Goal: Information Seeking & Learning: Learn about a topic

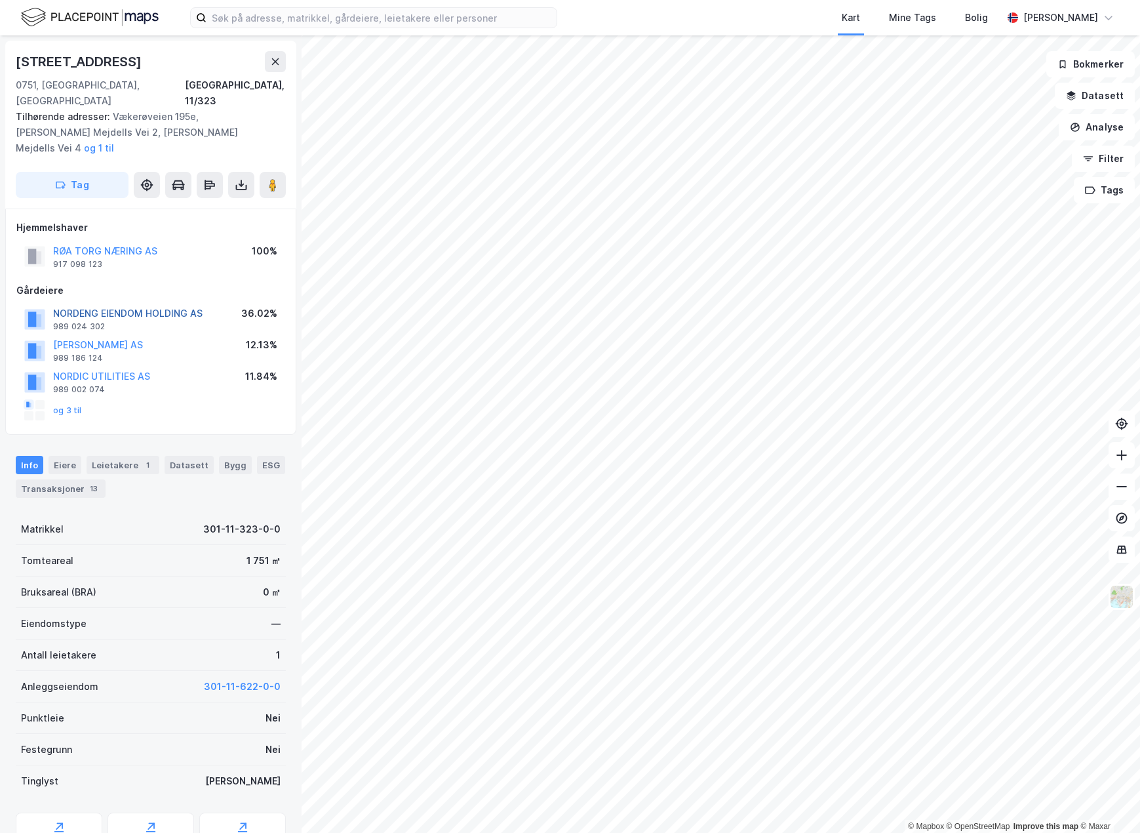
click at [0, 0] on button "NORDENG EIENDOM HOLDING AS" at bounding box center [0, 0] width 0 height 0
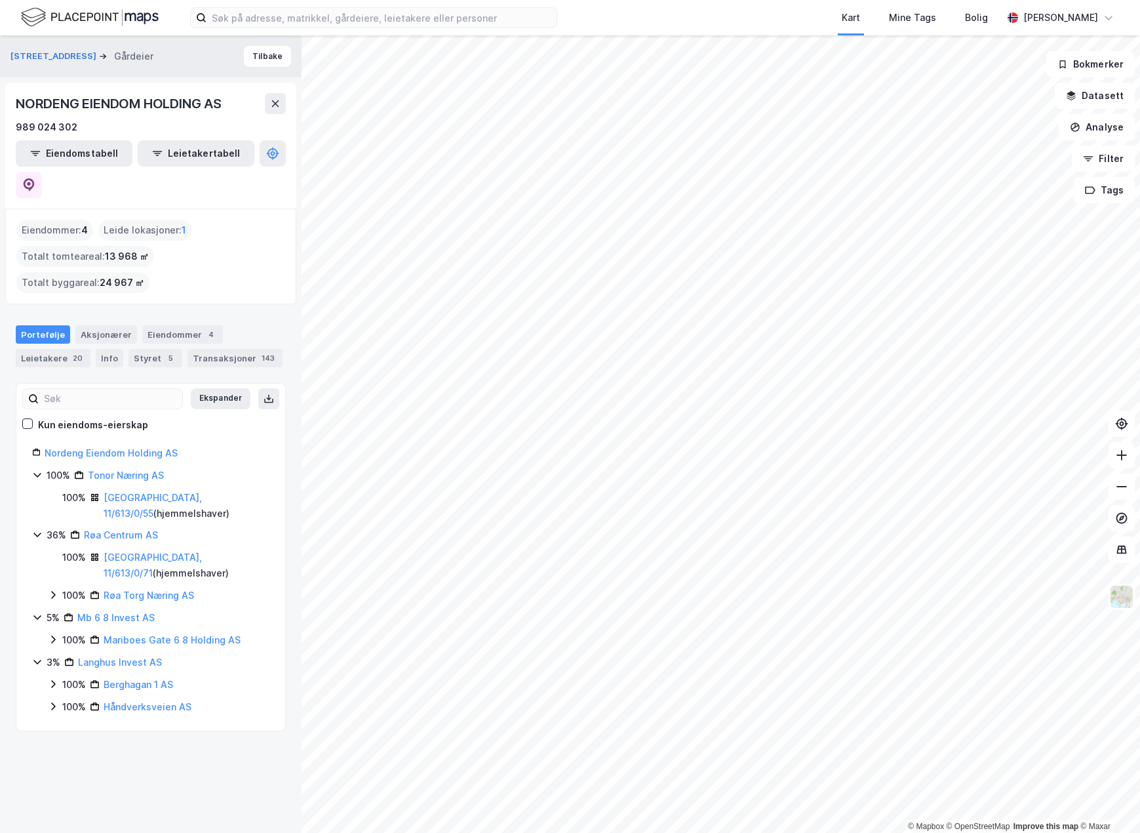
click at [54, 592] on icon at bounding box center [53, 596] width 4 height 8
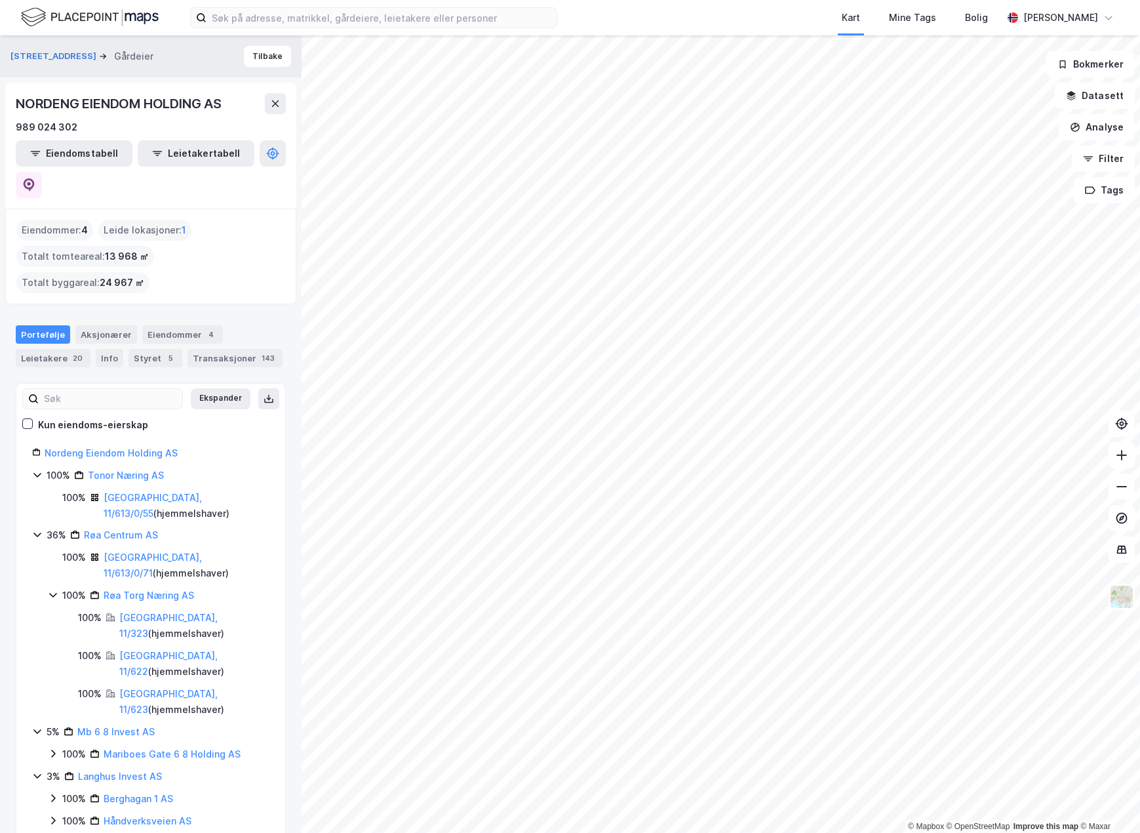
click at [56, 815] on icon at bounding box center [53, 820] width 10 height 10
click at [52, 794] on icon at bounding box center [53, 798] width 4 height 8
click at [54, 748] on icon at bounding box center [53, 753] width 10 height 10
click at [68, 769] on div "100% Mariboesgt 6 Til 8 AS" at bounding box center [167, 777] width 206 height 16
click at [50, 590] on icon at bounding box center [53, 595] width 10 height 10
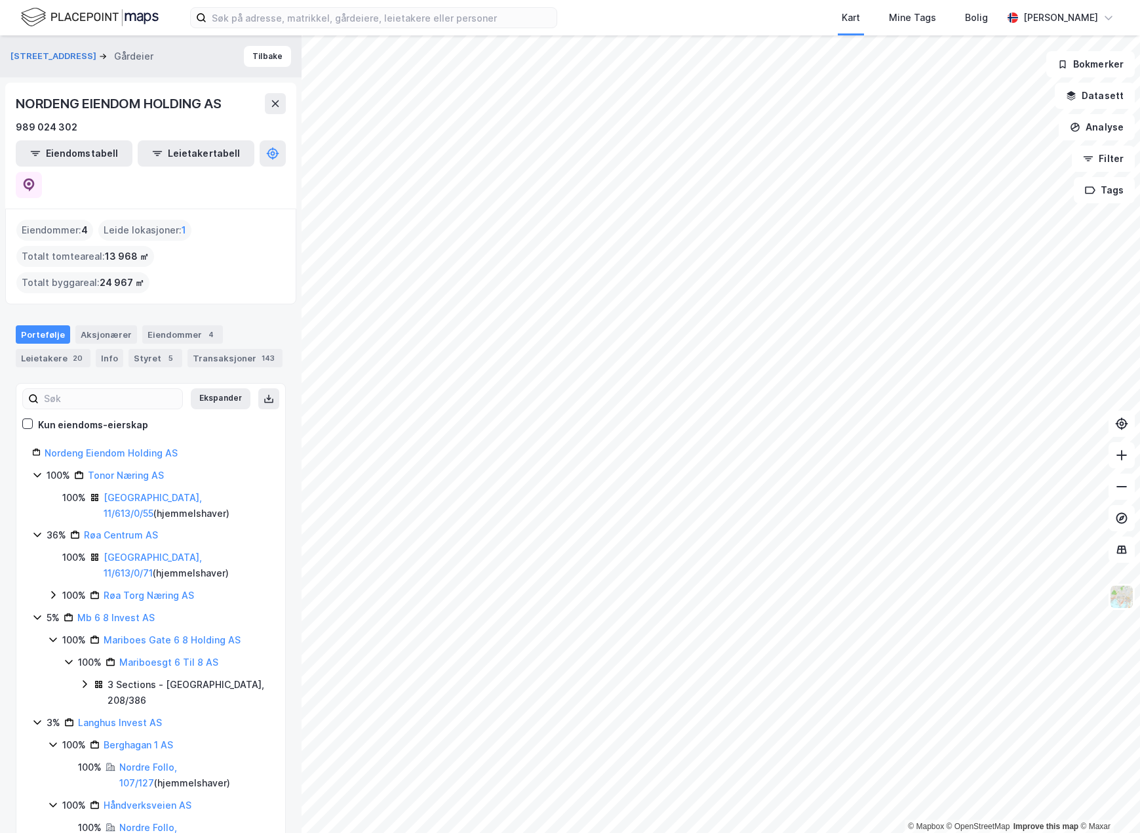
click at [50, 590] on icon at bounding box center [53, 595] width 10 height 10
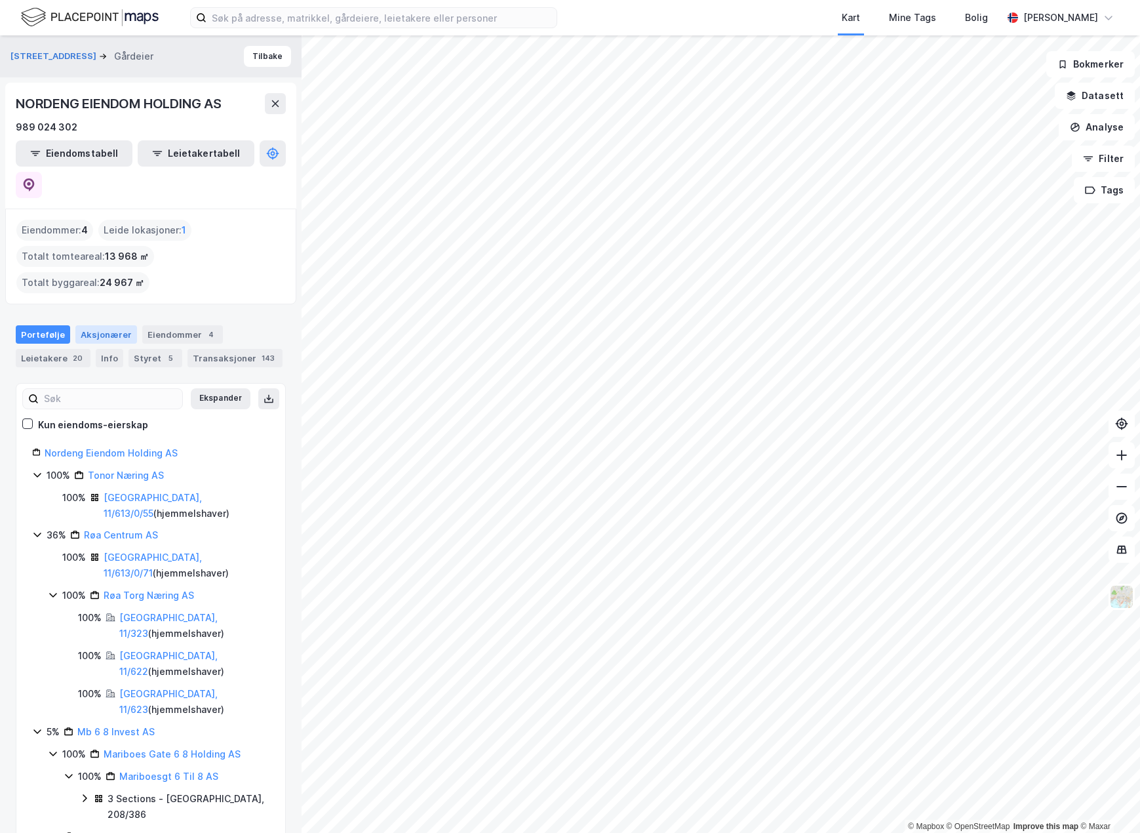
click at [92, 325] on div "Aksjonærer" at bounding box center [106, 334] width 62 height 18
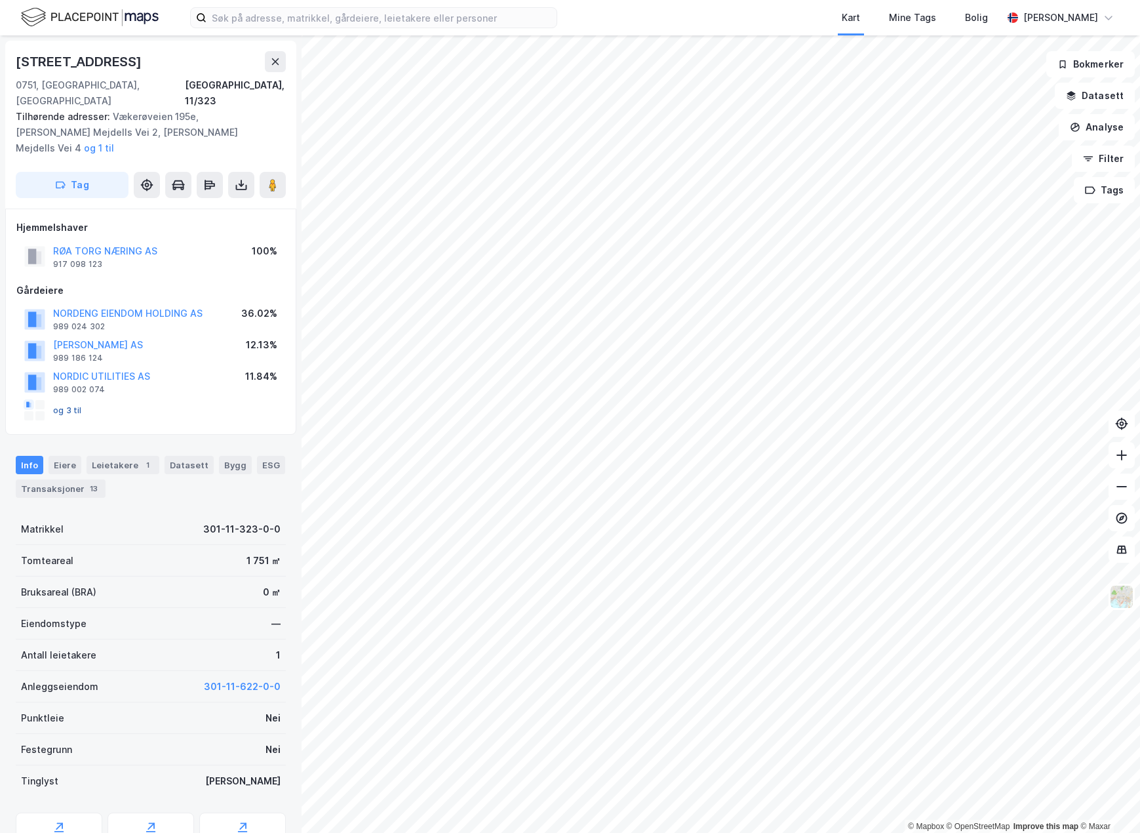
click at [0, 0] on button "og 3 til" at bounding box center [0, 0] width 0 height 0
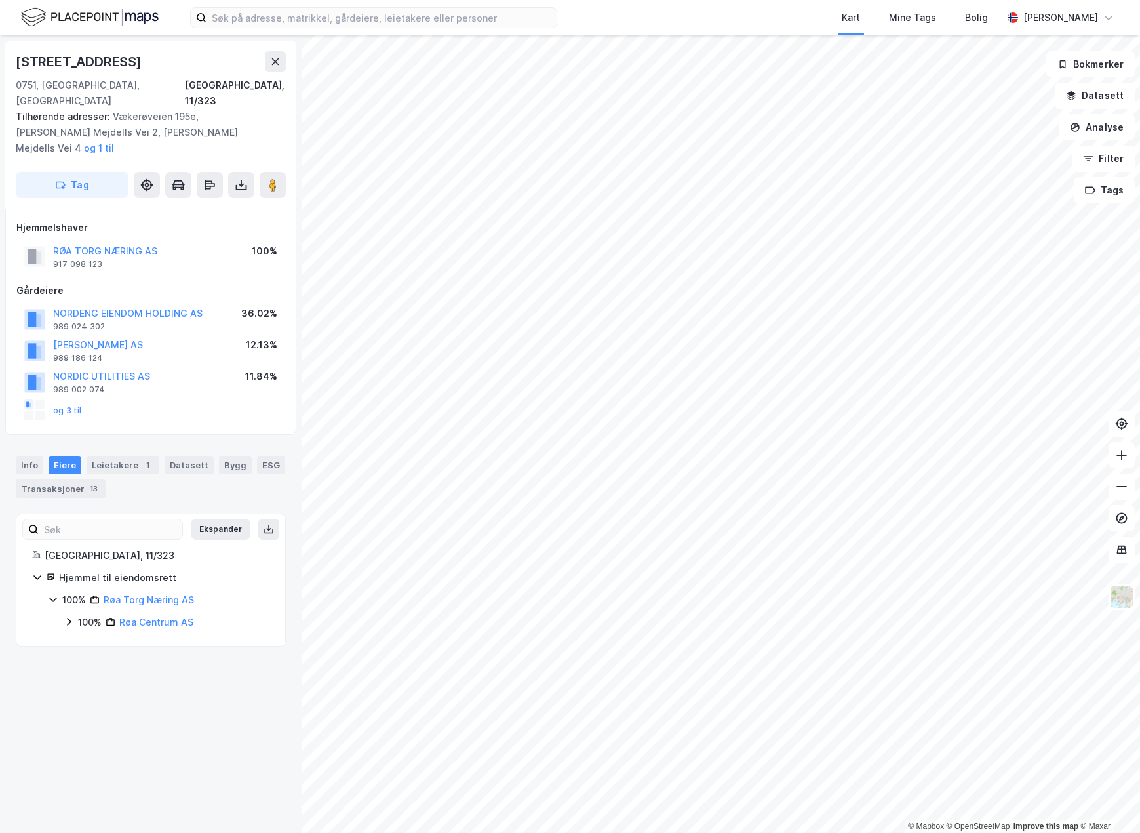
click at [67, 616] on icon at bounding box center [69, 621] width 10 height 10
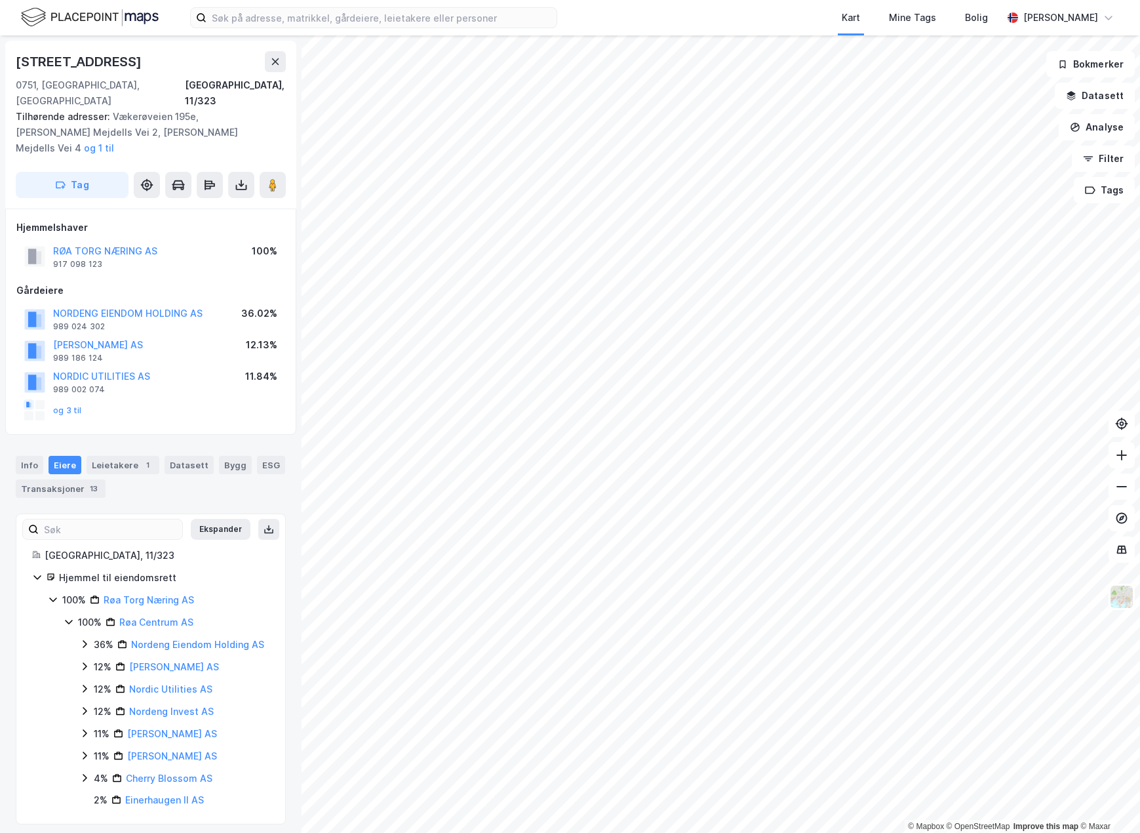
click at [87, 640] on icon at bounding box center [85, 644] width 4 height 8
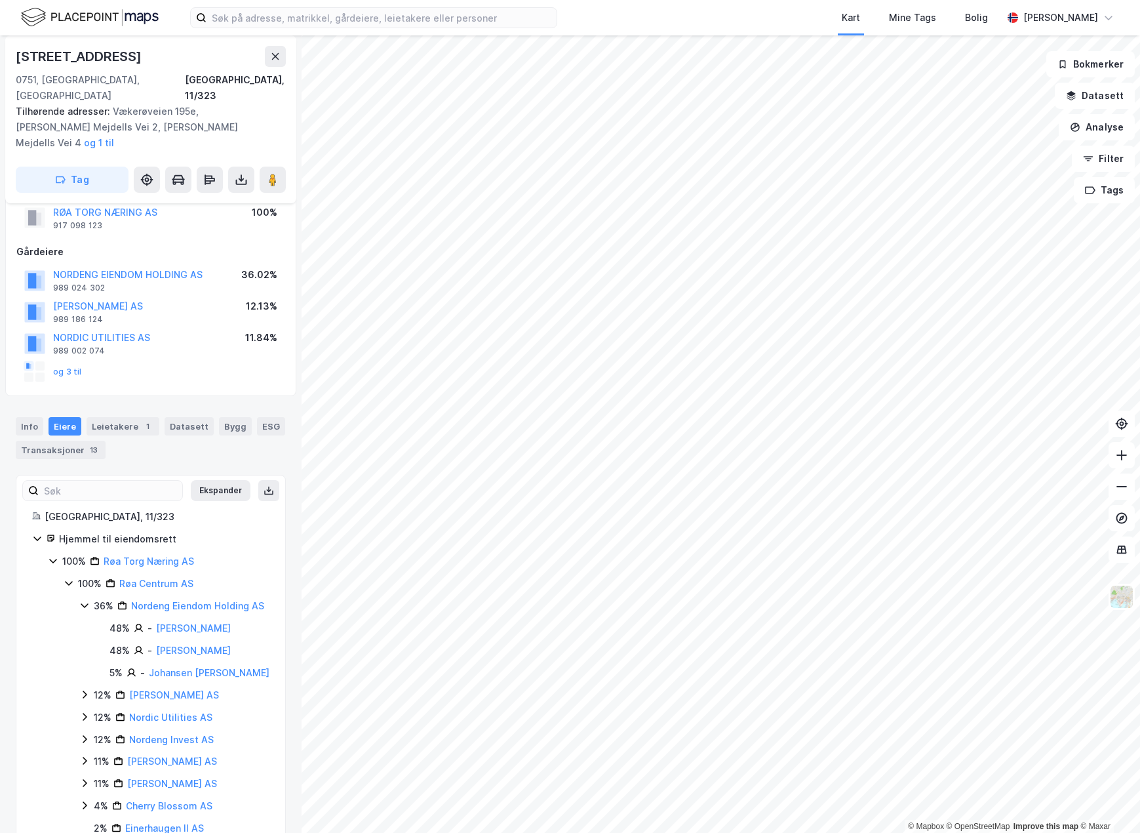
scroll to position [58, 0]
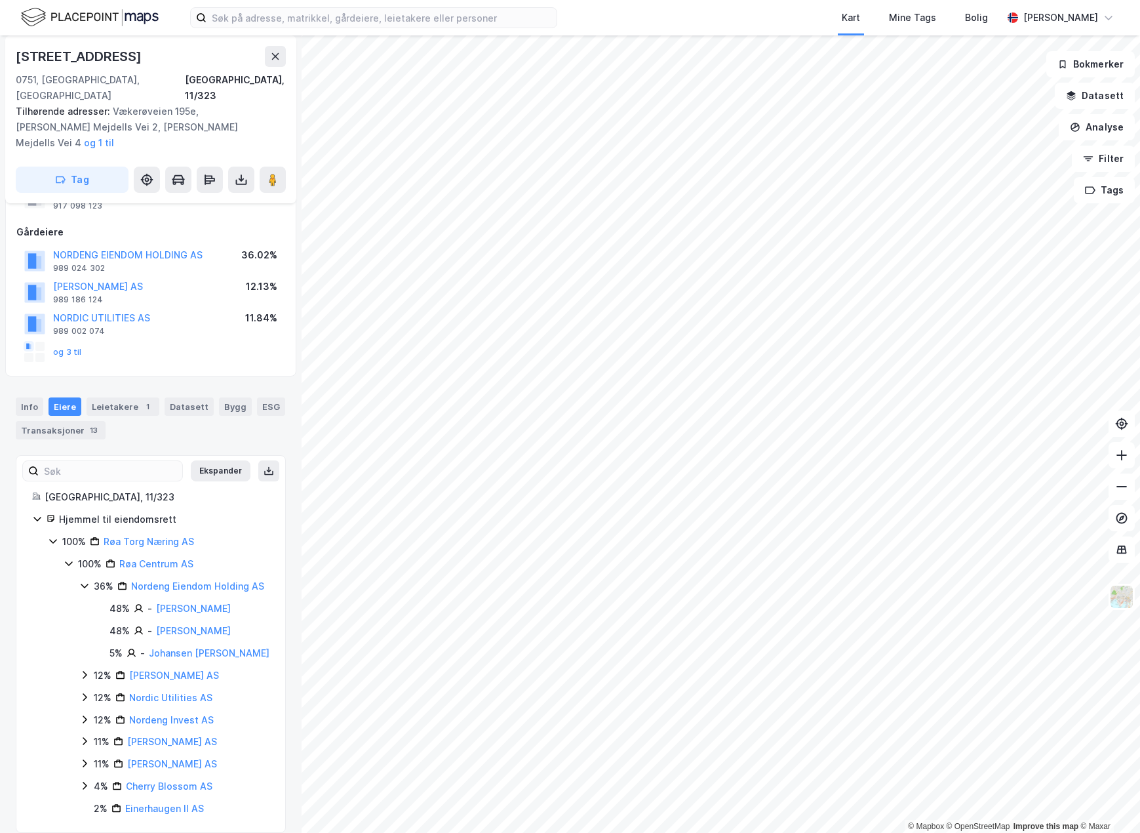
click at [85, 670] on icon at bounding box center [84, 675] width 10 height 10
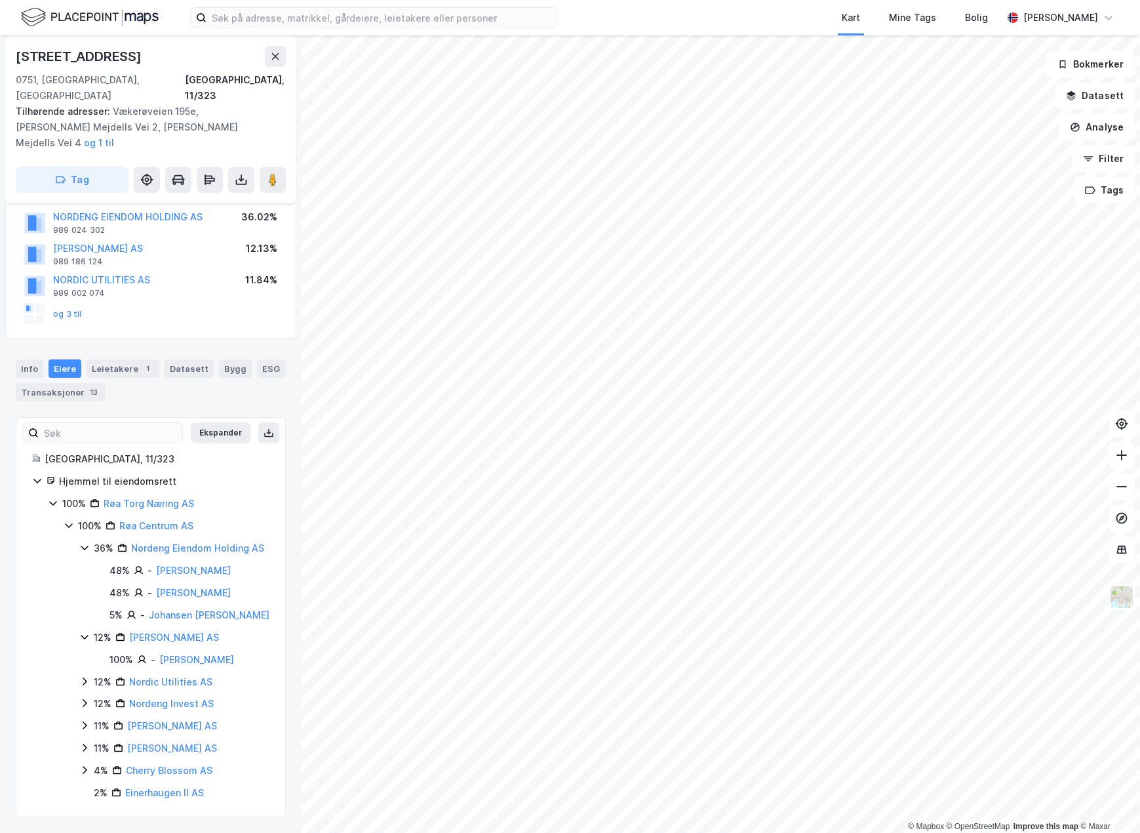
click at [86, 683] on icon at bounding box center [84, 681] width 10 height 10
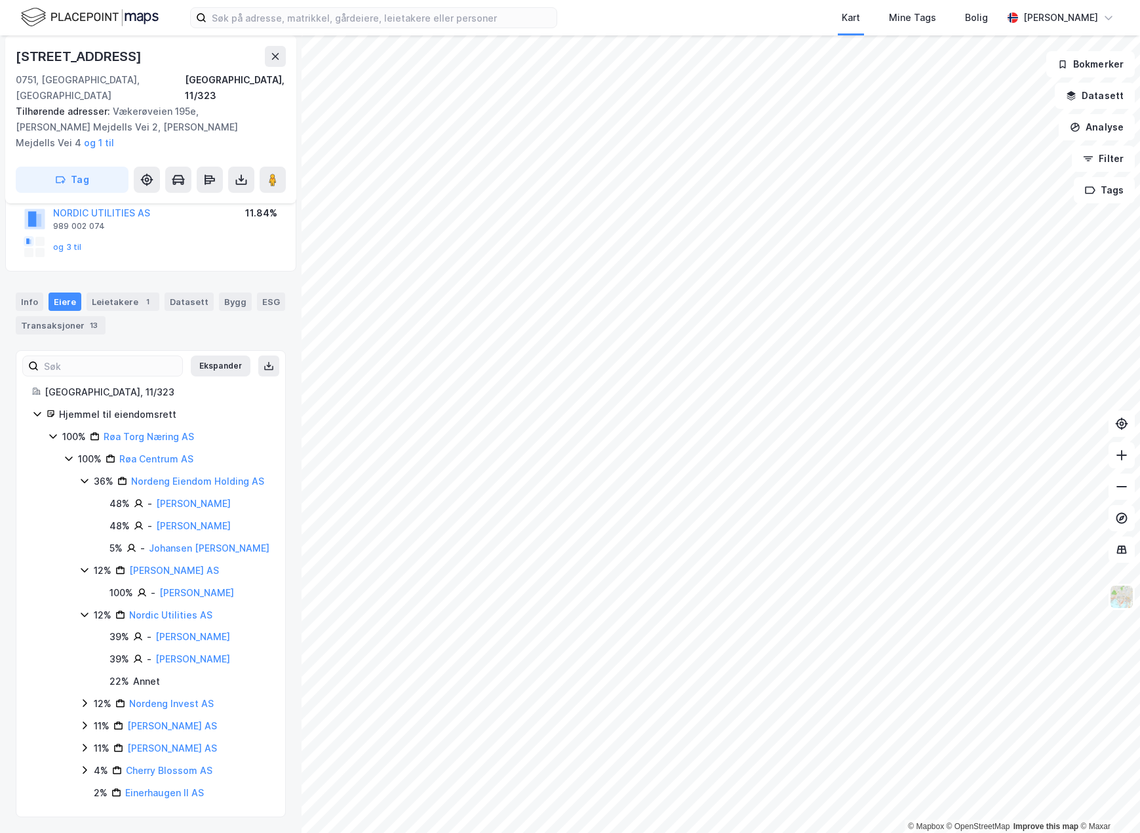
scroll to position [195, 0]
click at [85, 704] on icon at bounding box center [84, 703] width 10 height 10
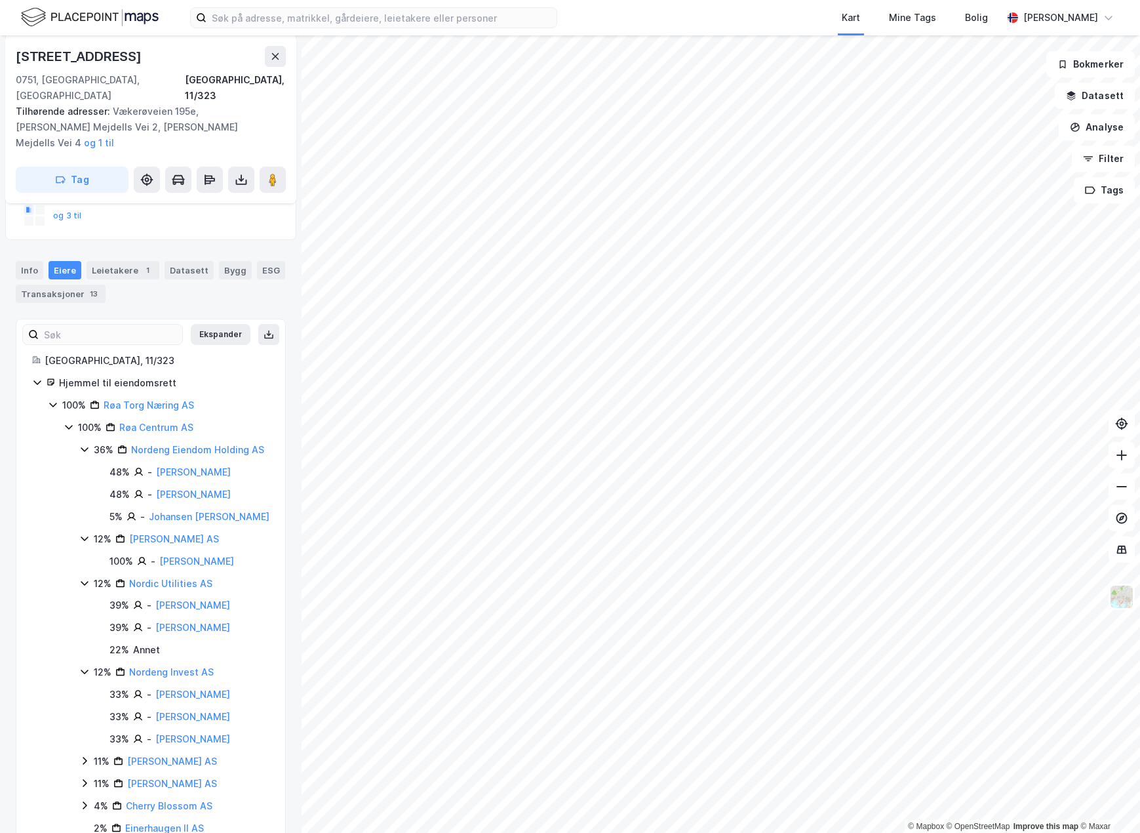
scroll to position [262, 0]
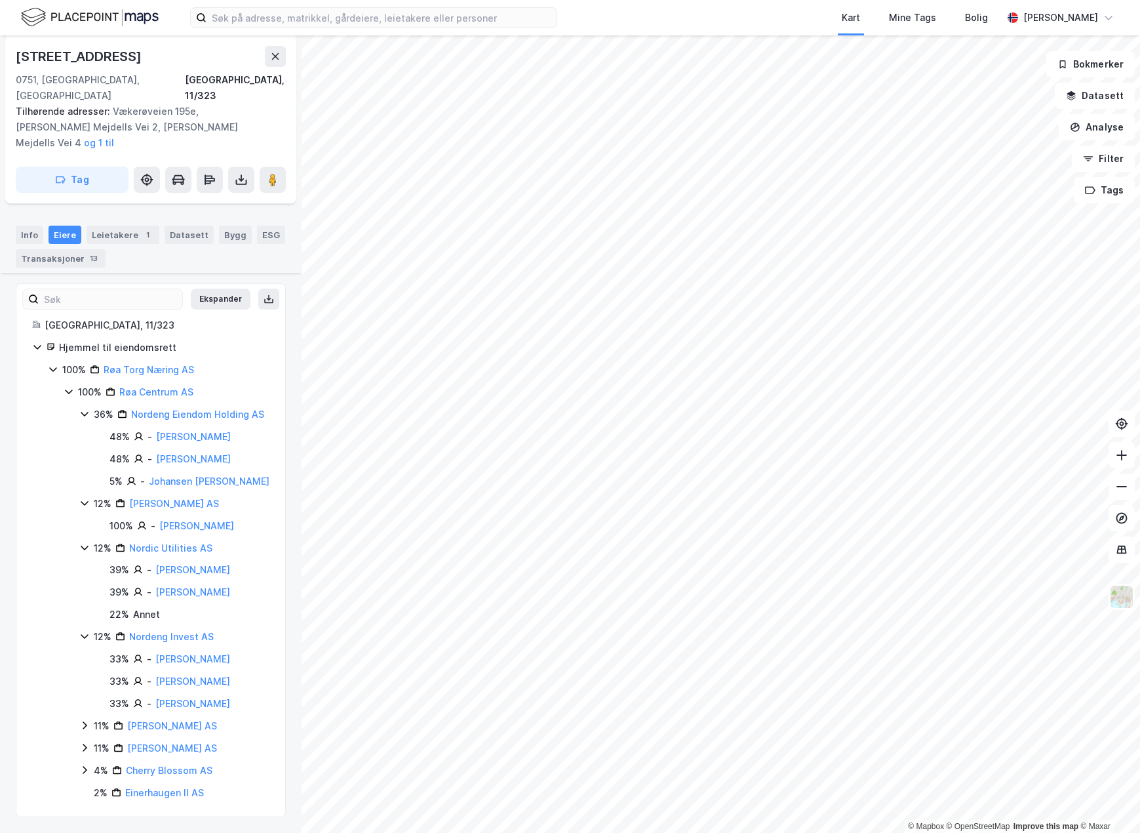
click at [87, 725] on icon at bounding box center [84, 725] width 10 height 10
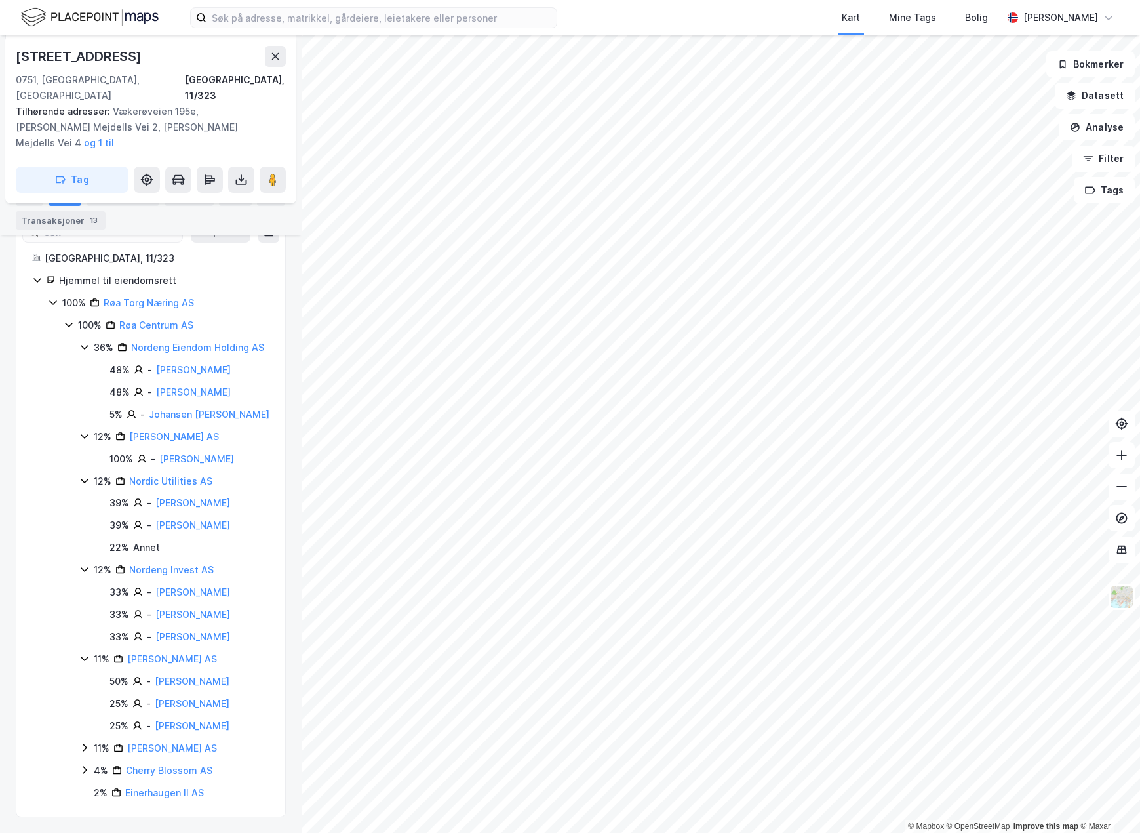
scroll to position [344, 0]
click at [82, 746] on icon at bounding box center [84, 747] width 10 height 10
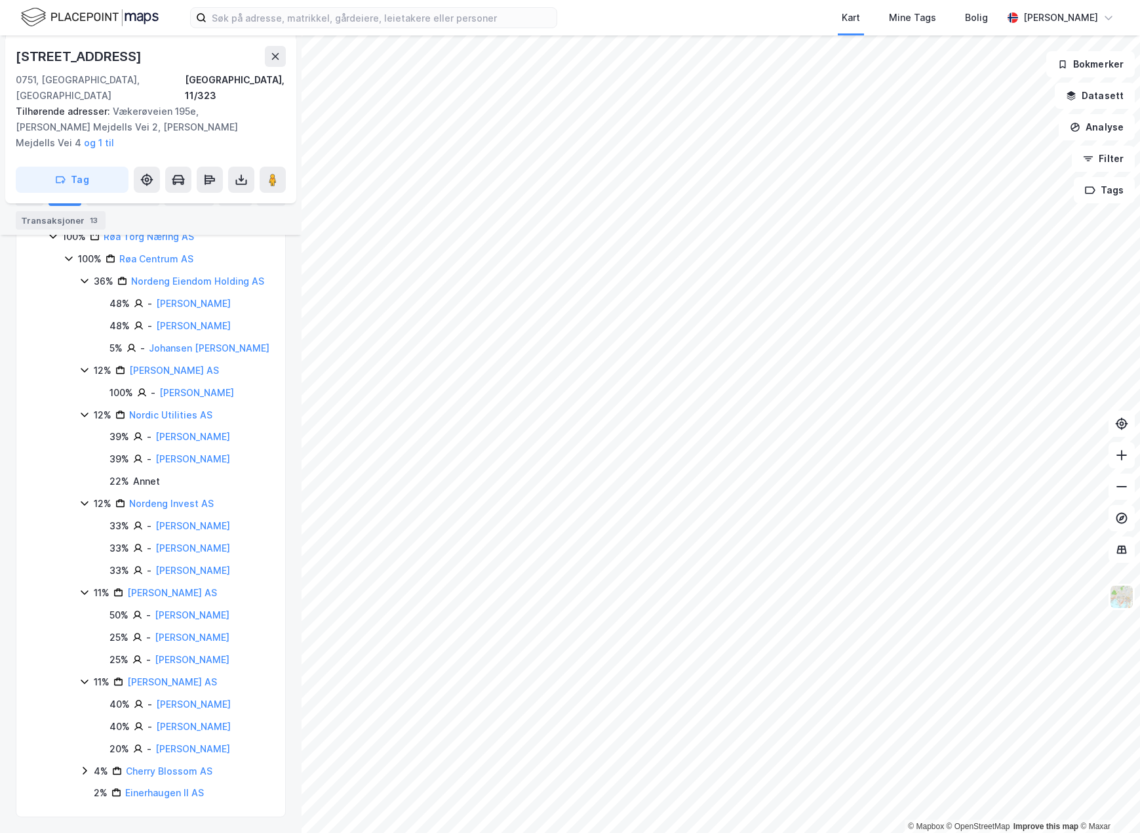
scroll to position [426, 0]
click at [85, 794] on div "2% Einerhaugen II AS" at bounding box center [174, 793] width 190 height 16
click at [84, 769] on icon at bounding box center [84, 770] width 10 height 10
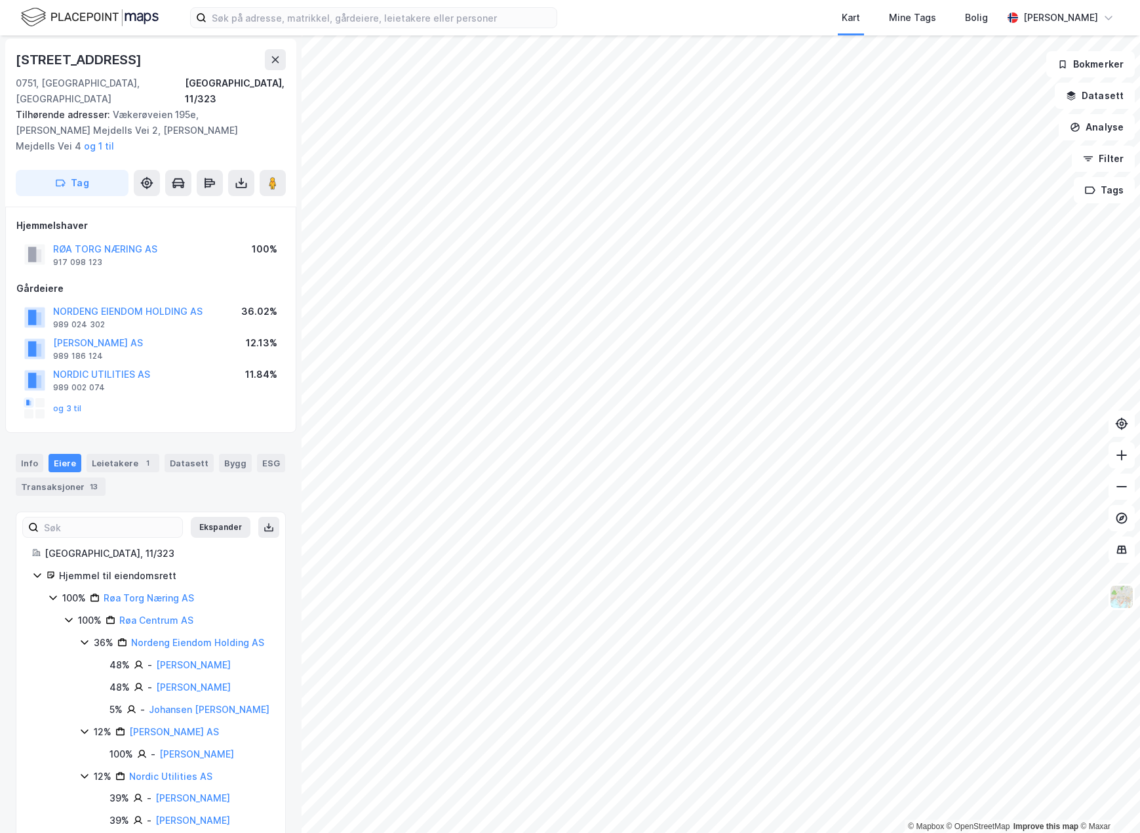
scroll to position [0, 0]
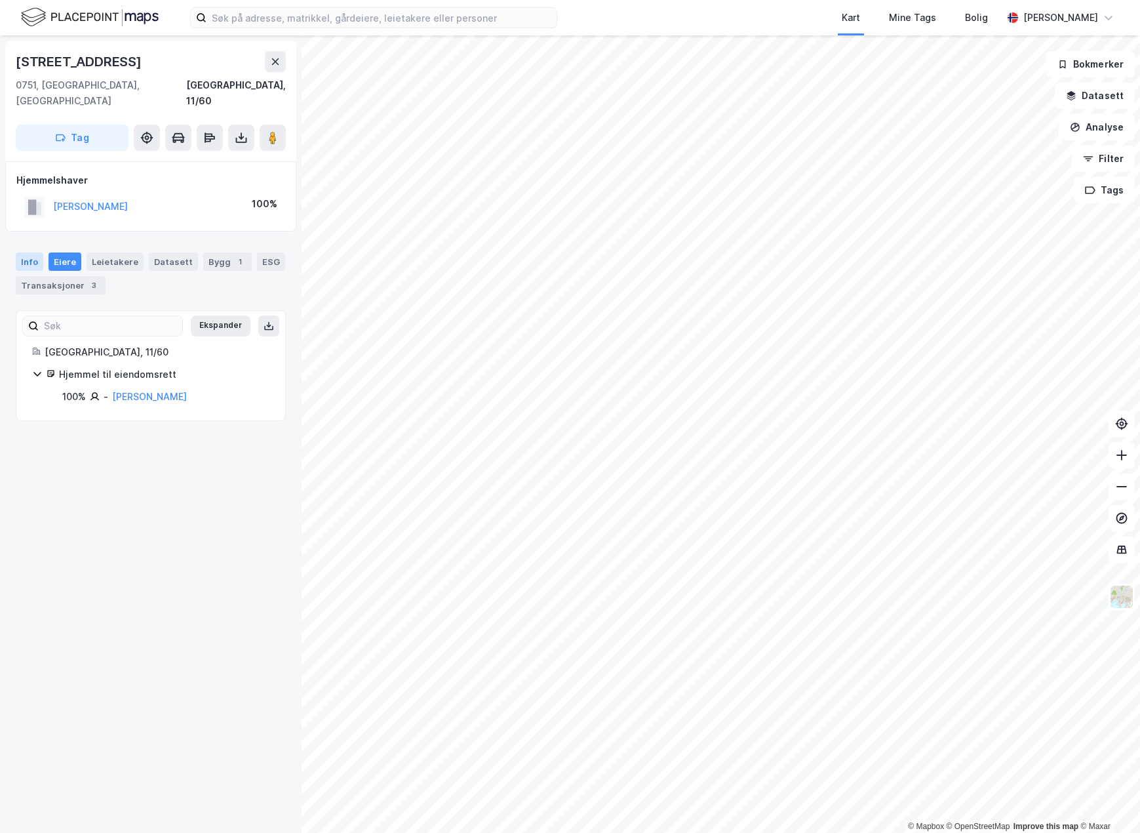
click at [33, 252] on div "Info" at bounding box center [30, 261] width 28 height 18
